Goal: Task Accomplishment & Management: Manage account settings

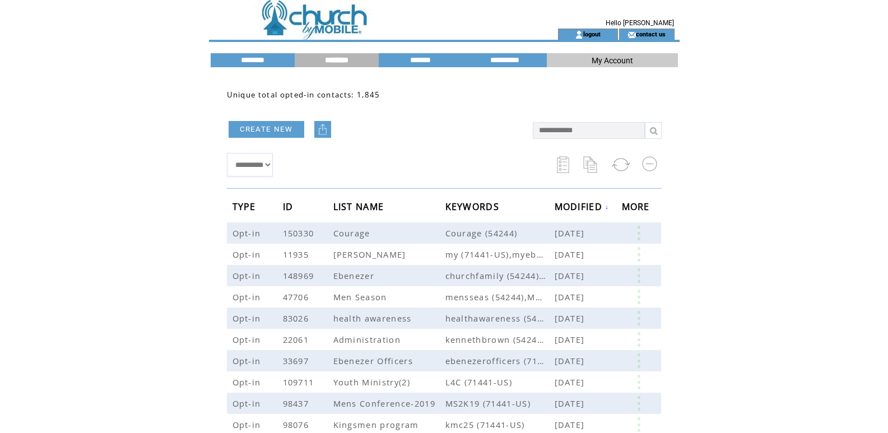
click at [589, 34] on link "logout" at bounding box center [591, 33] width 17 height 7
